Goal: Transaction & Acquisition: Purchase product/service

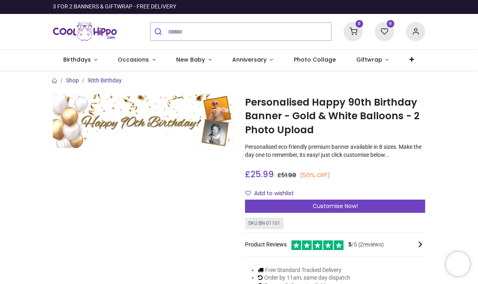
click at [256, 205] on div "Customise Now!" at bounding box center [335, 207] width 180 height 14
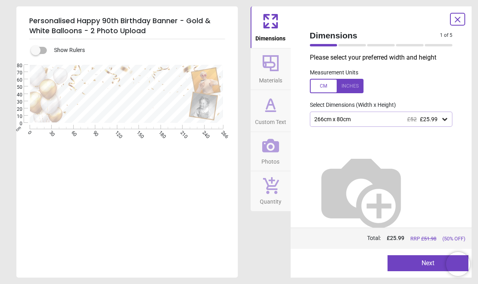
click at [333, 109] on div "Please select your preferred width and height Measurement Units Select Dimensio…" at bounding box center [382, 140] width 156 height 175
click at [317, 116] on div "266cm x 80cm £52 £25.99" at bounding box center [378, 119] width 128 height 7
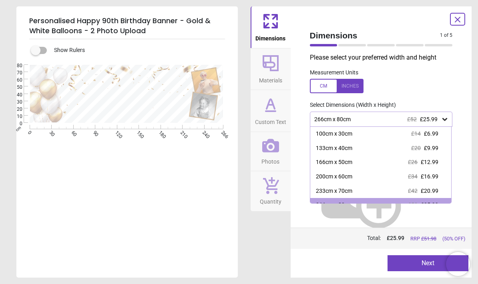
click at [325, 163] on div "166cm x 50cm" at bounding box center [334, 163] width 36 height 8
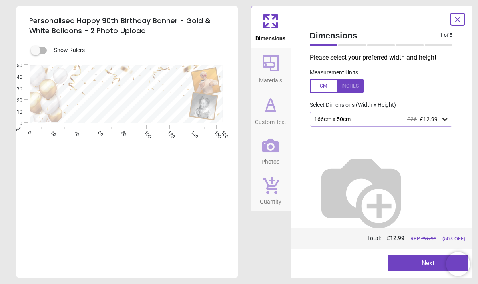
click at [263, 112] on icon at bounding box center [270, 104] width 19 height 19
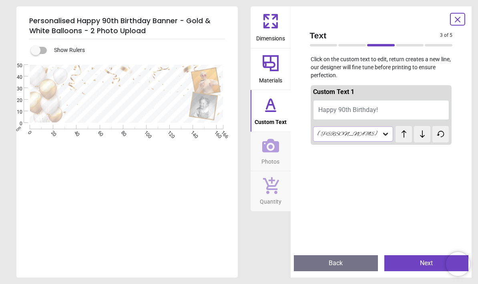
click at [274, 75] on span "Materials" at bounding box center [270, 79] width 23 height 12
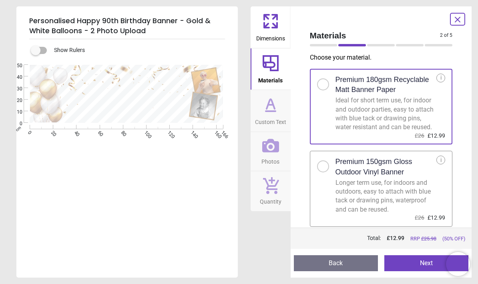
scroll to position [5, 0]
click at [265, 105] on icon at bounding box center [270, 104] width 19 height 19
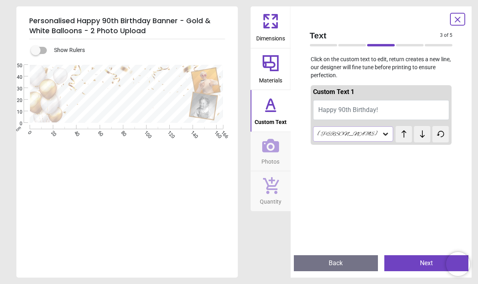
click at [258, 90] on button "Custom Text" at bounding box center [271, 111] width 40 height 42
click at [261, 66] on icon at bounding box center [270, 63] width 19 height 19
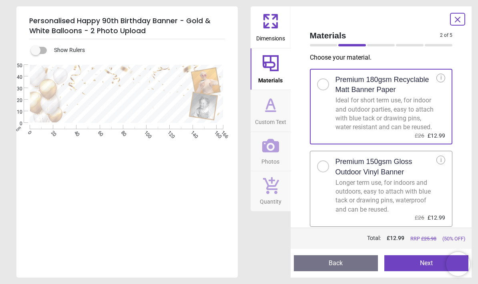
click at [271, 121] on span "Custom Text" at bounding box center [270, 121] width 31 height 12
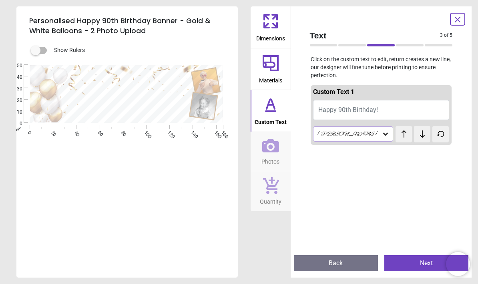
click at [264, 150] on icon at bounding box center [270, 146] width 17 height 14
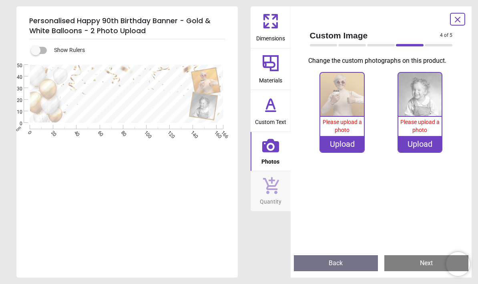
click at [272, 111] on icon at bounding box center [271, 111] width 10 height 0
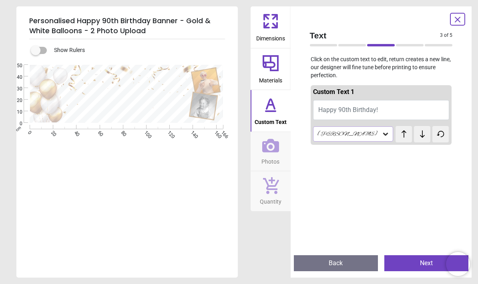
click at [274, 65] on icon at bounding box center [271, 63] width 16 height 16
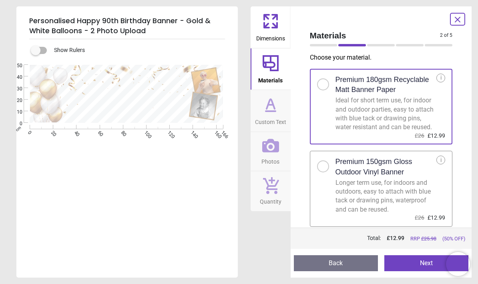
click at [266, 115] on span "Custom Text" at bounding box center [270, 121] width 31 height 12
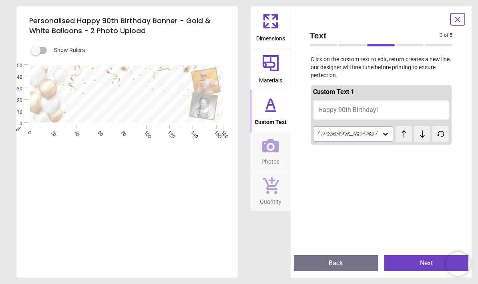
click at [274, 187] on icon at bounding box center [270, 186] width 17 height 18
click at [266, 145] on icon at bounding box center [270, 146] width 17 height 14
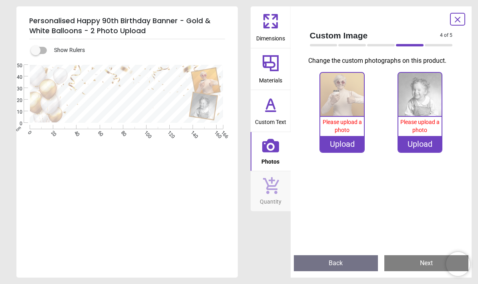
click at [262, 114] on icon at bounding box center [270, 104] width 19 height 19
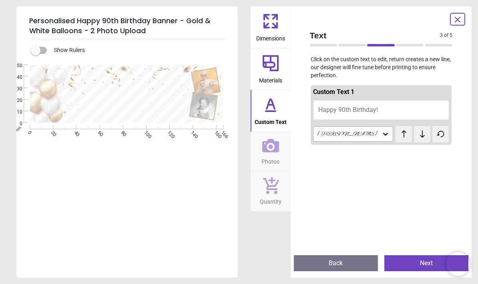
scroll to position [0, 0]
click at [328, 135] on div "Alex Brush" at bounding box center [349, 134] width 65 height 7
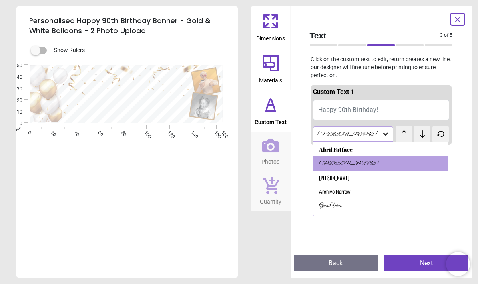
click at [326, 208] on div "Great Vibes" at bounding box center [381, 206] width 135 height 14
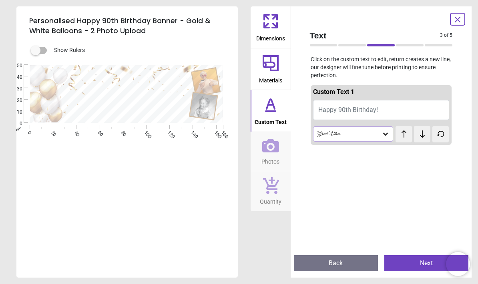
click at [318, 109] on span "Happy 90th Birthday!" at bounding box center [348, 110] width 60 height 8
click at [322, 109] on span "Happy 90th Birthday!" at bounding box center [348, 110] width 60 height 8
click at [390, 108] on button "Happy 90th Birthday!" at bounding box center [381, 110] width 137 height 20
click at [391, 113] on button "Happy 90th Birthday!" at bounding box center [381, 110] width 137 height 20
click at [372, 107] on span "Happy 90th Birthday!" at bounding box center [348, 110] width 60 height 8
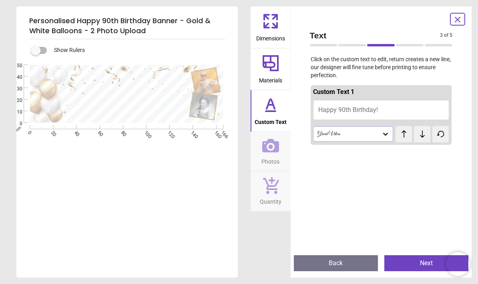
click at [363, 110] on span "Happy 90th Birthday!" at bounding box center [348, 110] width 60 height 8
click at [358, 110] on span "Happy 90th Birthday!" at bounding box center [348, 110] width 60 height 8
click at [365, 111] on span "Happy 90th Birthday!" at bounding box center [348, 110] width 60 height 8
click at [406, 134] on icon at bounding box center [404, 134] width 12 height 8
click at [417, 139] on button at bounding box center [422, 134] width 16 height 16
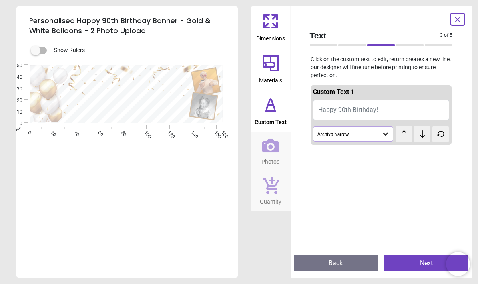
click at [418, 139] on button at bounding box center [422, 134] width 16 height 16
click at [419, 139] on button at bounding box center [422, 134] width 16 height 16
click at [418, 139] on button at bounding box center [422, 134] width 16 height 16
click at [393, 111] on button "Happy 90th Birthday!" at bounding box center [381, 110] width 137 height 20
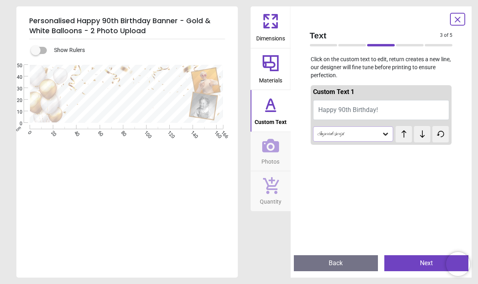
click at [386, 110] on button "Happy 90th Birthday!" at bounding box center [381, 110] width 137 height 20
click at [367, 107] on span "Happy 90th Birthday!" at bounding box center [348, 110] width 60 height 8
click at [366, 108] on span "Happy 90th Birthday!" at bounding box center [348, 110] width 60 height 8
click at [354, 115] on button "Happy 90th Birthday!" at bounding box center [381, 110] width 137 height 20
click at [357, 116] on button "Happy 90th Birthday!" at bounding box center [381, 110] width 137 height 20
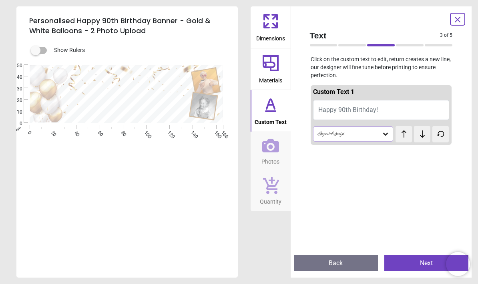
click at [364, 113] on span "Happy 90th Birthday!" at bounding box center [348, 110] width 60 height 8
click at [356, 111] on span "Happy 90th Birthday!" at bounding box center [348, 110] width 60 height 8
click at [348, 107] on span "Happy 90th Birthday!" at bounding box center [348, 110] width 60 height 8
click at [165, 101] on textarea at bounding box center [124, 94] width 128 height 16
type textarea "**********"
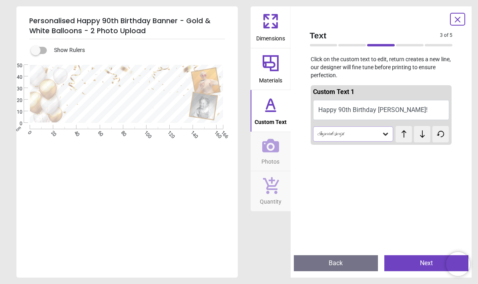
click at [336, 128] on div "Imperial Script" at bounding box center [353, 134] width 80 height 15
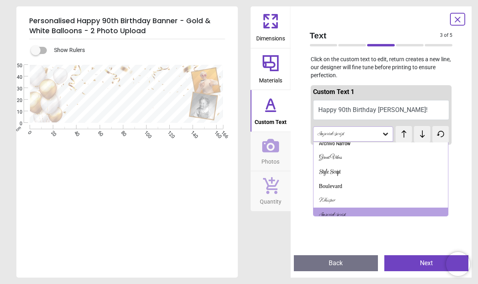
scroll to position [52, 0]
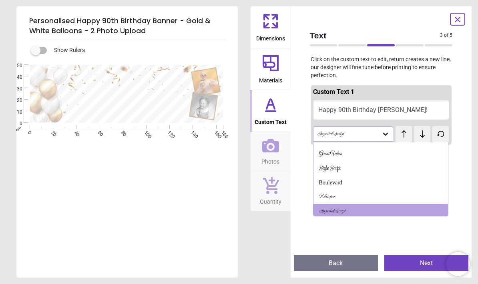
click at [329, 179] on div "Boulevard" at bounding box center [330, 183] width 23 height 8
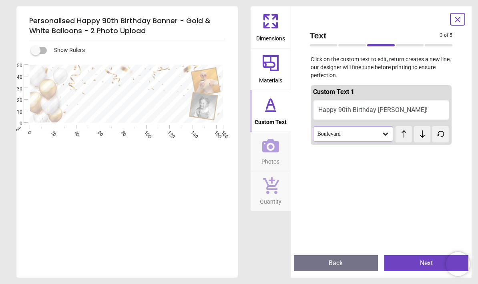
click at [326, 135] on div "Boulevard" at bounding box center [349, 134] width 65 height 7
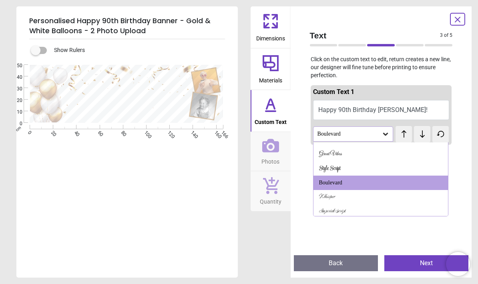
click at [330, 196] on div "Whisper" at bounding box center [327, 197] width 16 height 8
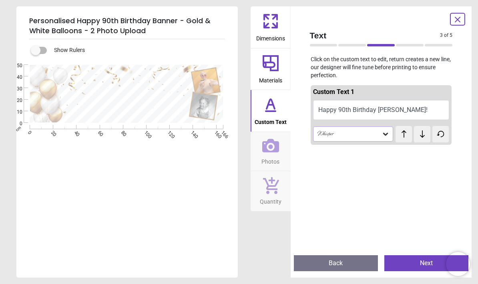
click at [332, 131] on div "Whisper" at bounding box center [349, 134] width 65 height 7
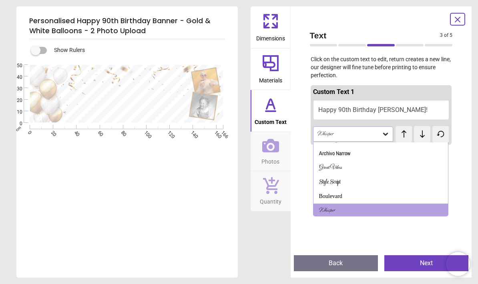
scroll to position [38, 0]
click at [334, 208] on div "Whisper" at bounding box center [327, 211] width 16 height 8
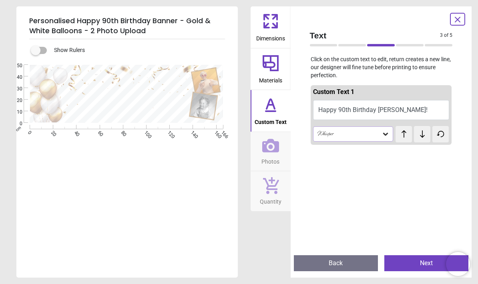
click at [325, 135] on div "Whisper" at bounding box center [349, 134] width 65 height 7
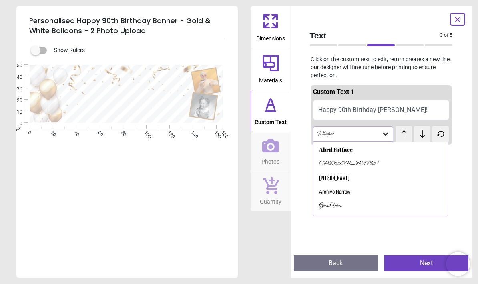
scroll to position [0, 0]
click at [327, 161] on div "Alex Brush" at bounding box center [349, 164] width 60 height 8
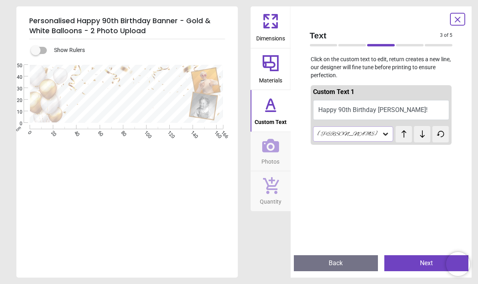
click at [274, 147] on icon at bounding box center [270, 145] width 17 height 17
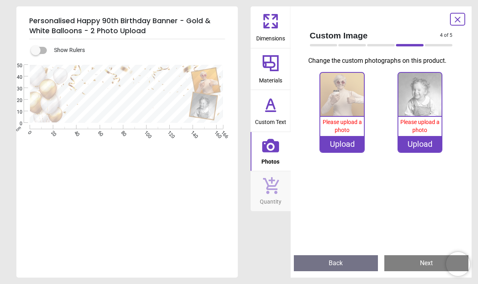
click at [336, 143] on div "Upload" at bounding box center [342, 144] width 44 height 16
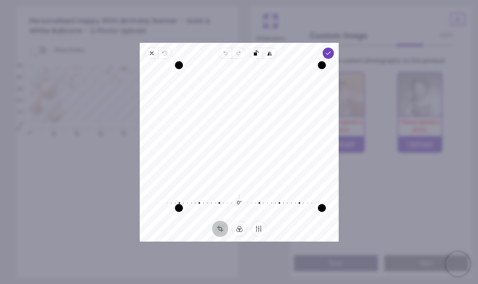
click at [334, 48] on span "Done" at bounding box center [328, 53] width 11 height 11
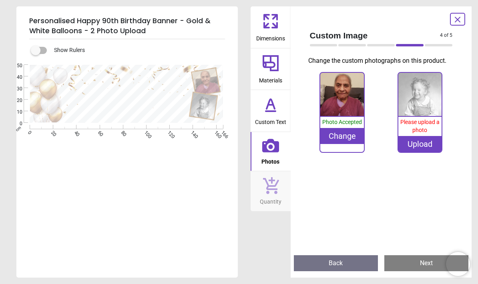
click at [211, 101] on image at bounding box center [204, 107] width 28 height 28
click at [414, 149] on div "Upload" at bounding box center [420, 144] width 44 height 16
click at [426, 139] on div "Upload" at bounding box center [420, 144] width 44 height 16
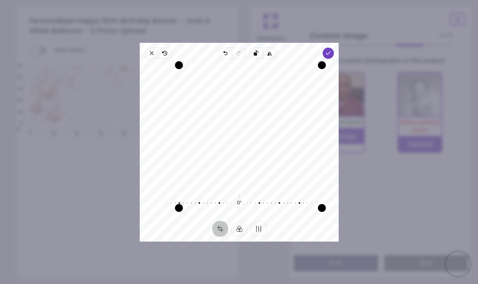
click at [334, 59] on div "Recenter 0° Reset" at bounding box center [239, 140] width 199 height 162
click at [332, 50] on icon "button" at bounding box center [328, 53] width 6 height 6
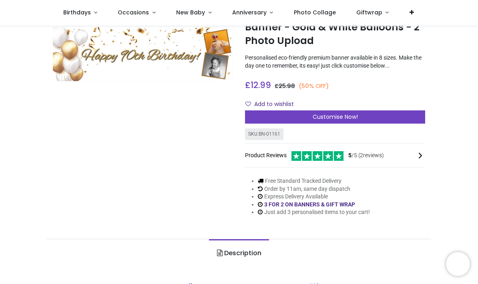
scroll to position [43, 0]
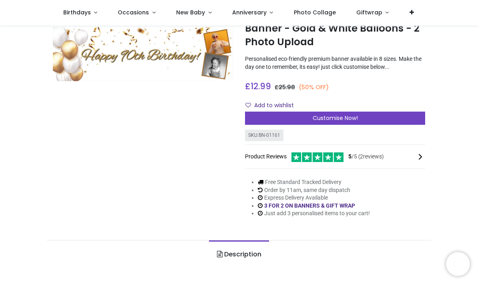
click at [254, 115] on div "Customise Now!" at bounding box center [335, 119] width 180 height 14
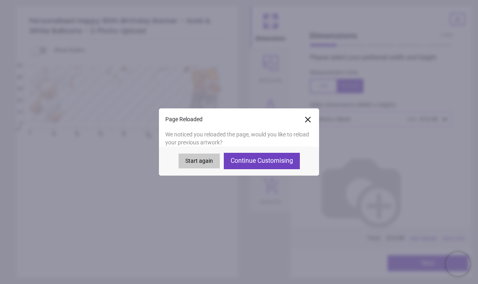
click at [239, 163] on button "Continue Customising" at bounding box center [262, 161] width 76 height 16
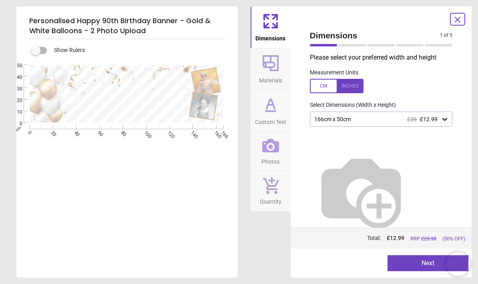
type textarea "**********"
click at [275, 117] on span "Custom Text" at bounding box center [270, 121] width 31 height 12
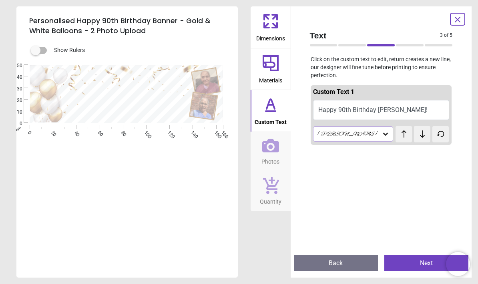
click at [361, 137] on div "Alex Brush" at bounding box center [353, 134] width 80 height 15
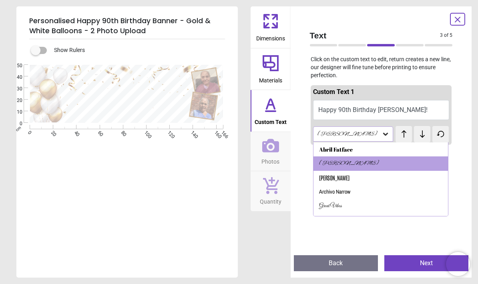
click at [338, 204] on div "Great Vibes" at bounding box center [330, 207] width 23 height 8
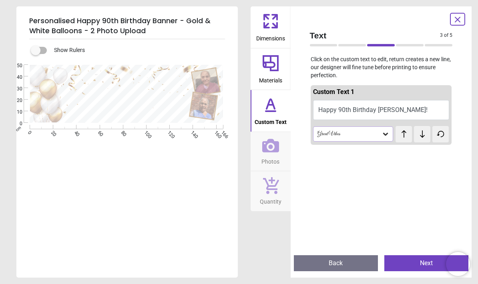
click at [384, 108] on button "Happy 90th Birthday Nanny!" at bounding box center [381, 110] width 137 height 20
click at [361, 135] on div "Great Vibes" at bounding box center [349, 134] width 65 height 7
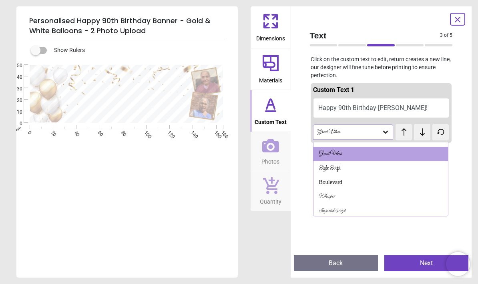
scroll to position [52, 0]
click at [346, 169] on div "Style Script" at bounding box center [381, 169] width 135 height 14
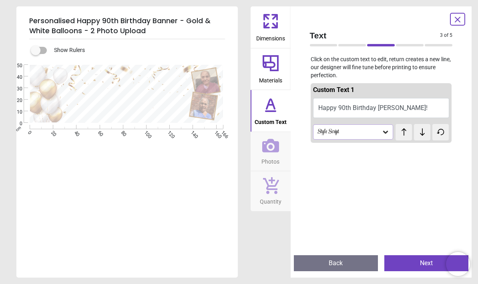
click at [402, 132] on icon at bounding box center [404, 132] width 12 height 8
click at [402, 131] on icon at bounding box center [404, 132] width 12 height 8
click at [403, 133] on icon at bounding box center [404, 132] width 12 height 8
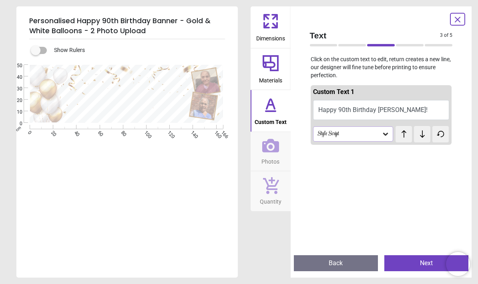
scroll to position [2, 0]
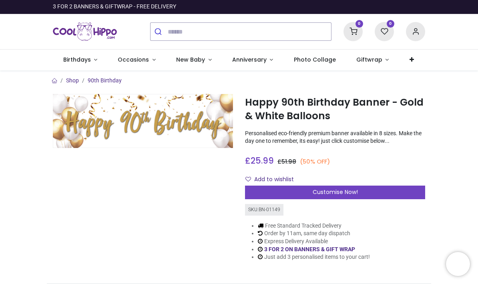
click at [253, 183] on button "Add to wishlist" at bounding box center [273, 180] width 56 height 14
click at [305, 186] on div "Customise Now!" at bounding box center [335, 193] width 180 height 14
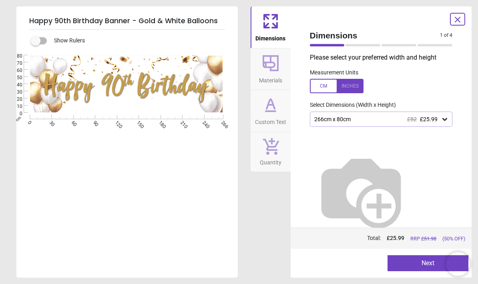
click at [278, 113] on icon at bounding box center [270, 104] width 19 height 19
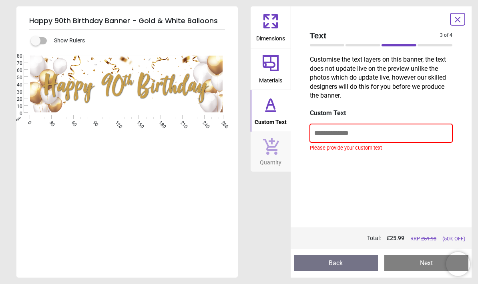
click at [341, 125] on input "text" at bounding box center [381, 133] width 143 height 18
click at [118, 95] on div "Created with Snap null" at bounding box center [126, 84] width 220 height 58
click at [123, 93] on div "Created with Snap null" at bounding box center [126, 84] width 220 height 58
click at [324, 133] on input "text" at bounding box center [381, 133] width 143 height 18
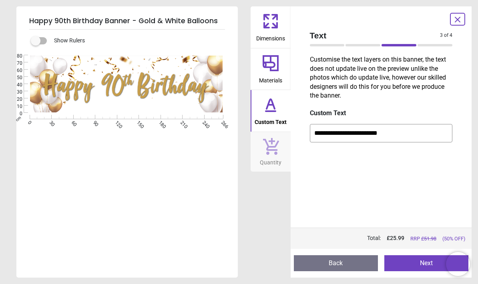
type input "**********"
click at [269, 115] on span "Custom Text" at bounding box center [271, 121] width 32 height 12
click at [318, 137] on input "**********" at bounding box center [381, 133] width 143 height 18
click at [265, 83] on span "Materials" at bounding box center [270, 79] width 23 height 12
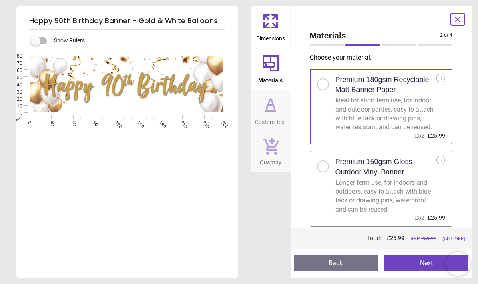
click at [274, 115] on span "Custom Text" at bounding box center [270, 121] width 31 height 12
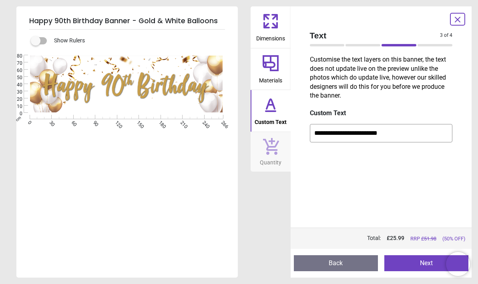
click at [340, 137] on input "**********" at bounding box center [381, 133] width 143 height 18
click at [157, 87] on div "Created with Snap null" at bounding box center [126, 84] width 220 height 58
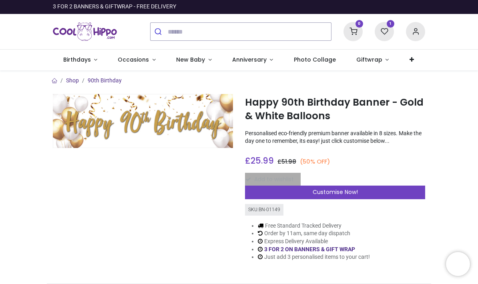
click at [265, 179] on div "Add to wishlist" at bounding box center [335, 180] width 180 height 14
click at [271, 196] on div "Customise Now!" at bounding box center [335, 193] width 180 height 14
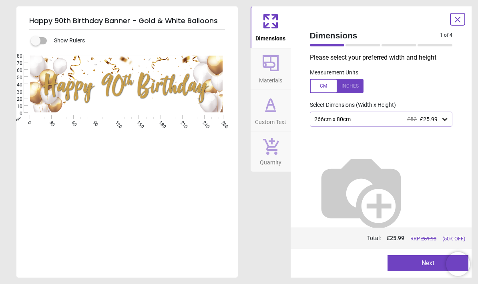
click at [266, 111] on icon at bounding box center [271, 111] width 10 height 0
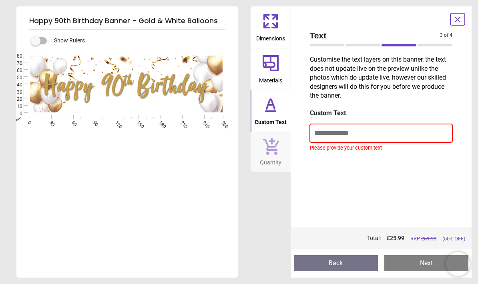
click at [313, 128] on input "text" at bounding box center [381, 133] width 143 height 18
